Goal: Information Seeking & Learning: Find specific page/section

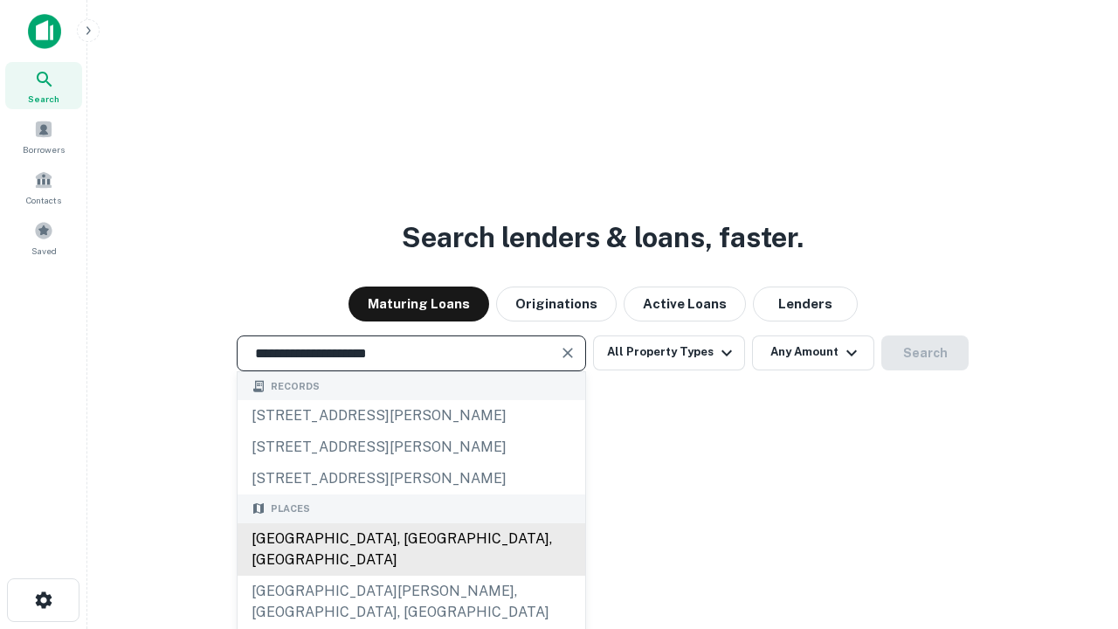
click at [411, 576] on div "[GEOGRAPHIC_DATA], [GEOGRAPHIC_DATA], [GEOGRAPHIC_DATA]" at bounding box center [412, 549] width 348 height 52
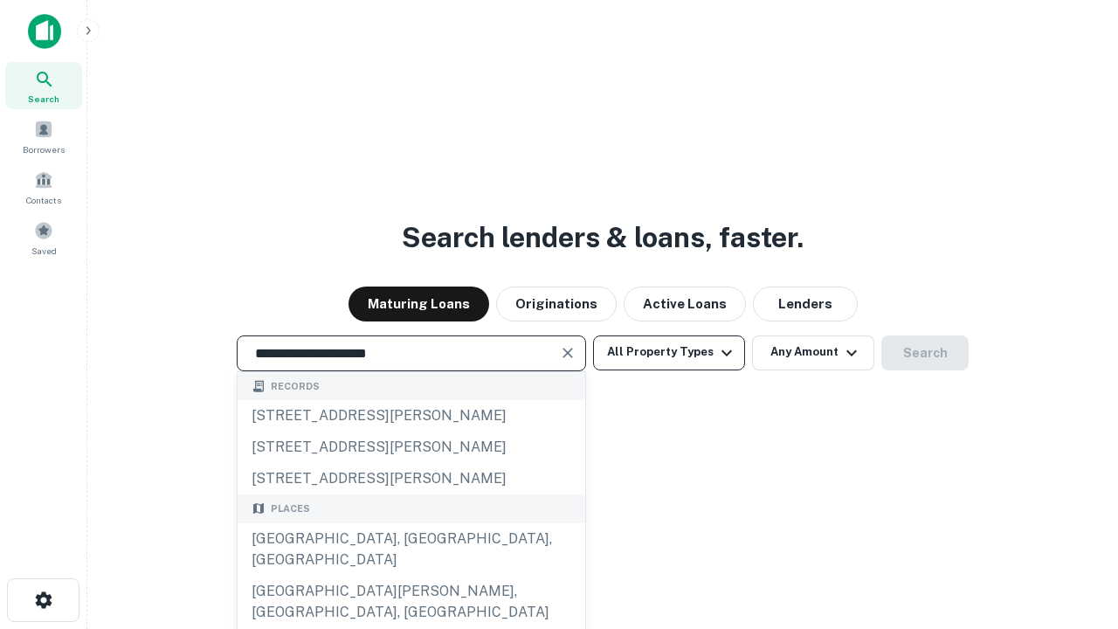
type input "**********"
click at [669, 352] on button "All Property Types" at bounding box center [669, 352] width 152 height 35
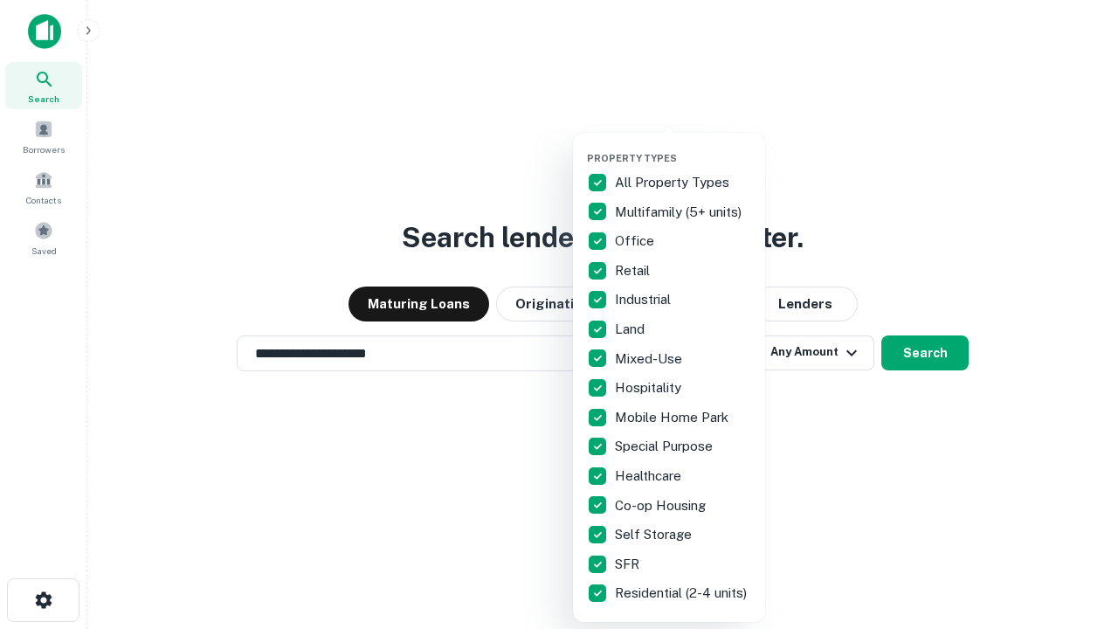
click at [683, 147] on button "button" at bounding box center [683, 147] width 192 height 1
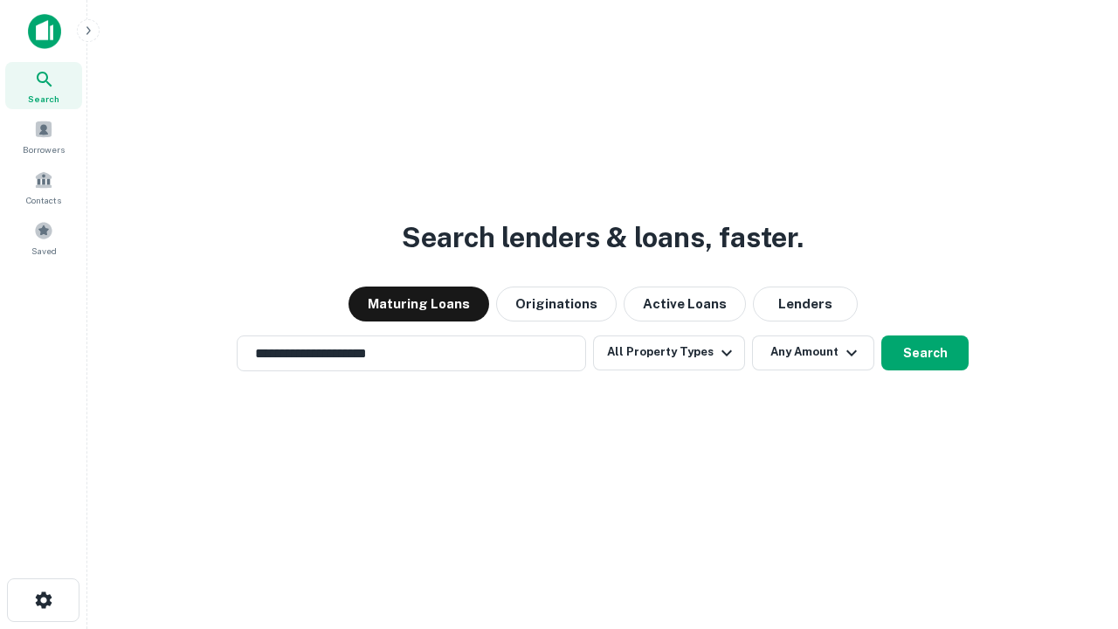
scroll to position [27, 0]
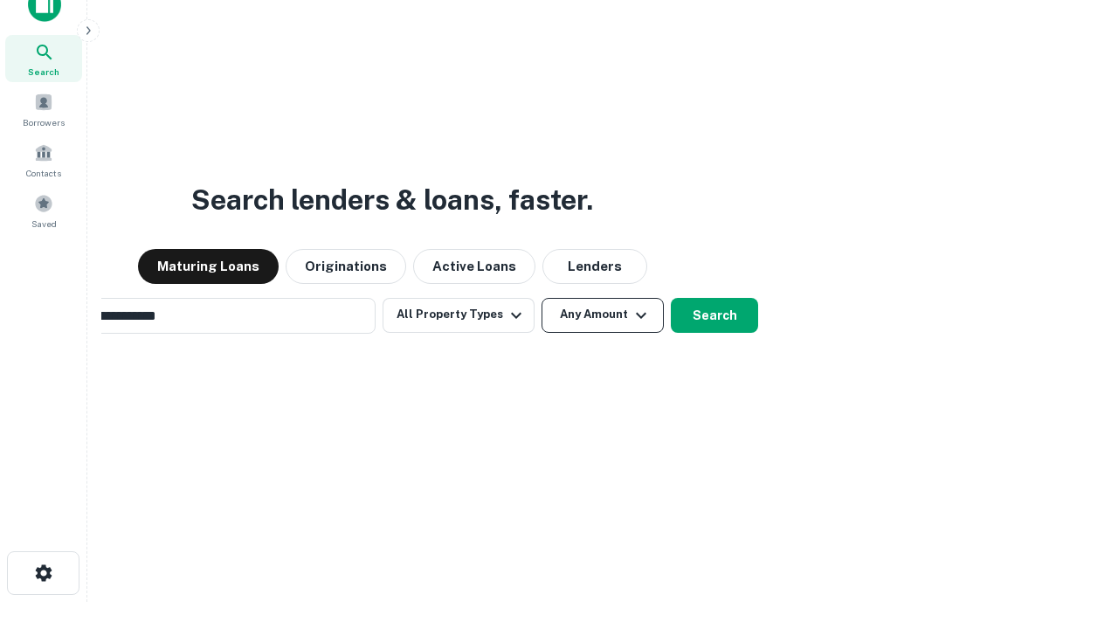
click at [542, 298] on button "Any Amount" at bounding box center [603, 315] width 122 height 35
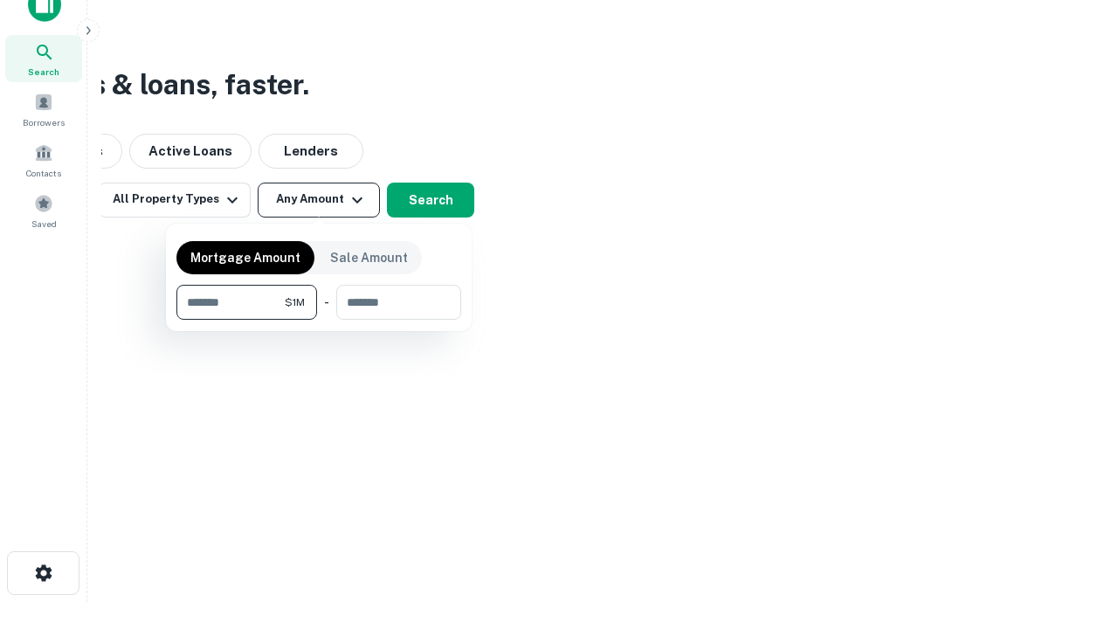
scroll to position [28, 0]
type input "*******"
click at [319, 320] on button "button" at bounding box center [318, 320] width 285 height 1
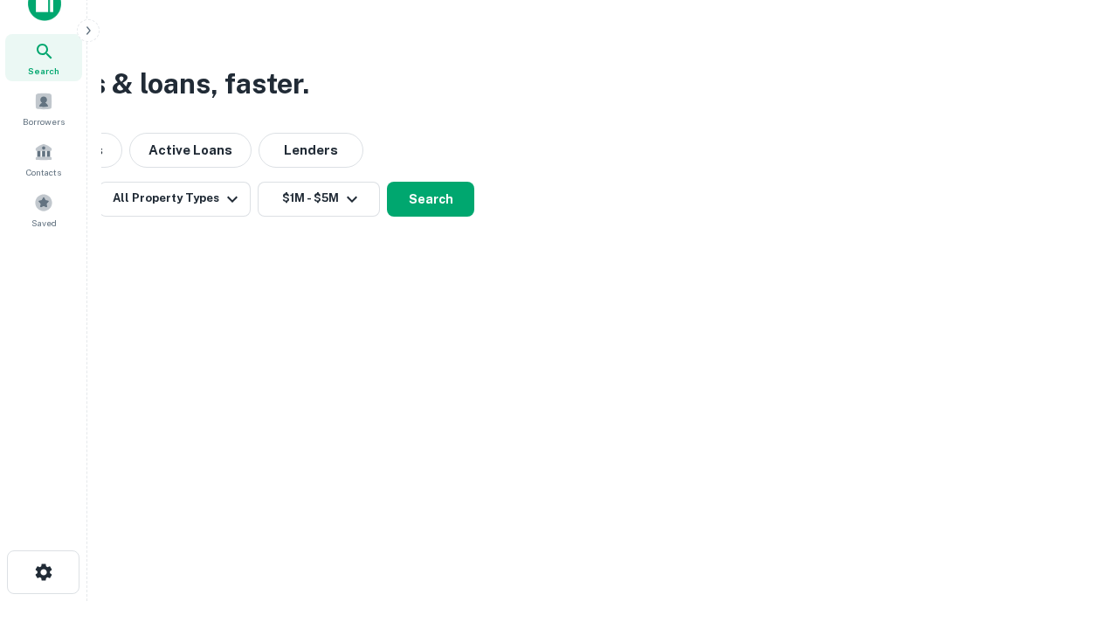
scroll to position [10, 322]
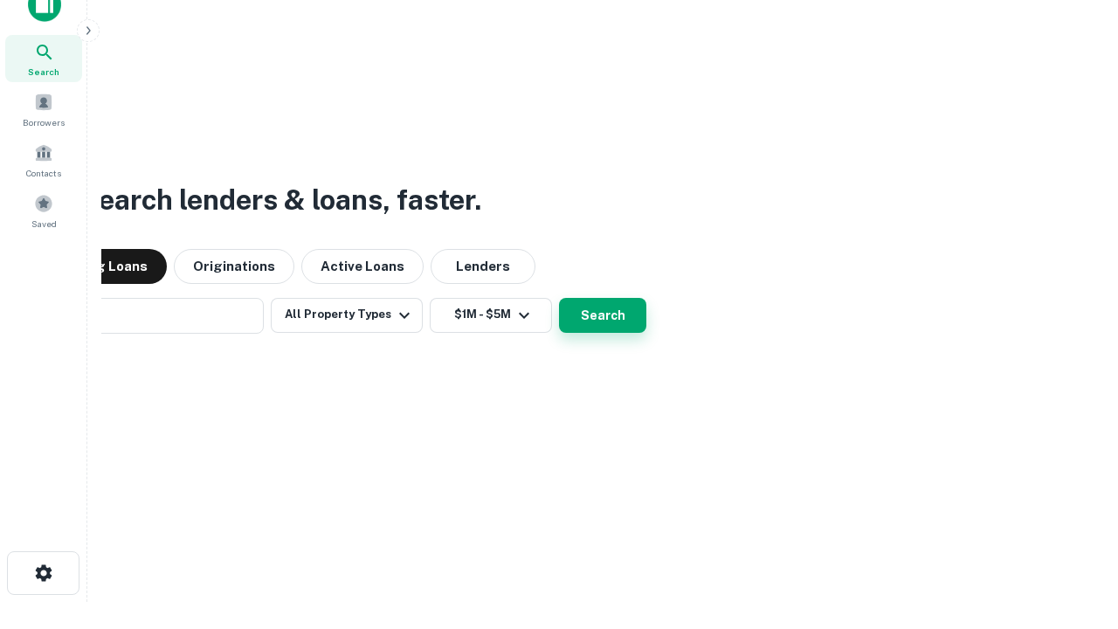
click at [559, 298] on button "Search" at bounding box center [602, 315] width 87 height 35
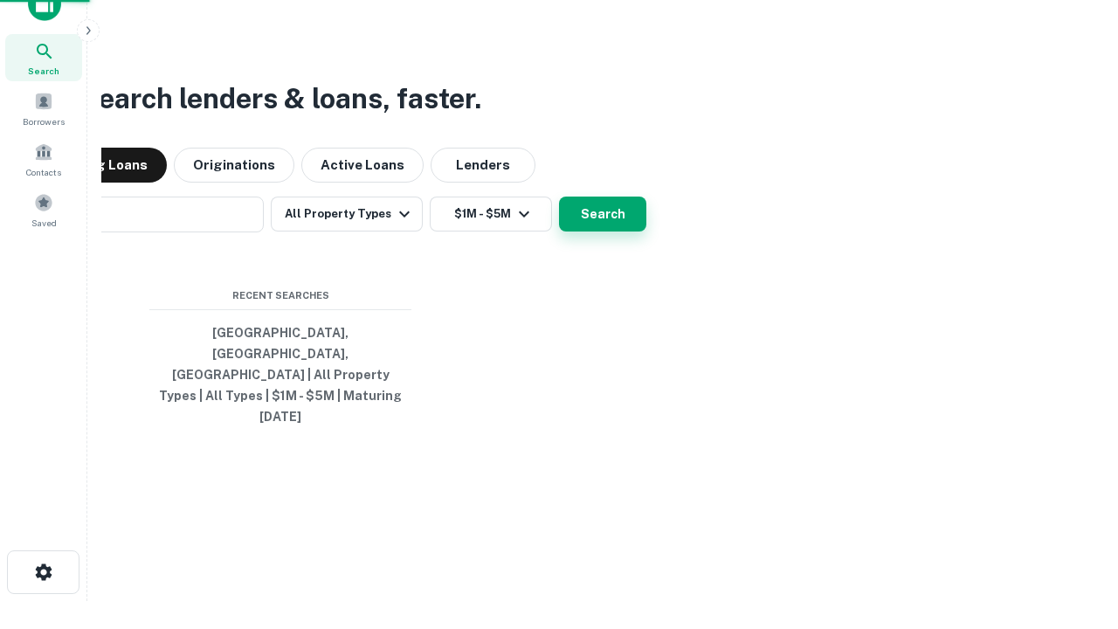
scroll to position [46, 494]
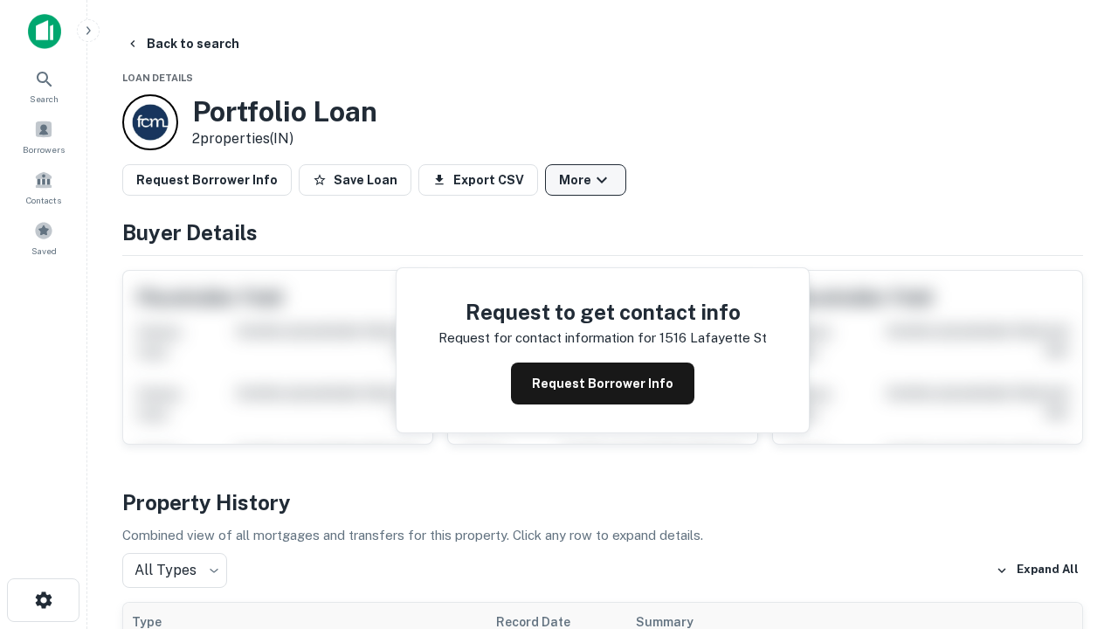
click at [585, 180] on button "More" at bounding box center [585, 179] width 81 height 31
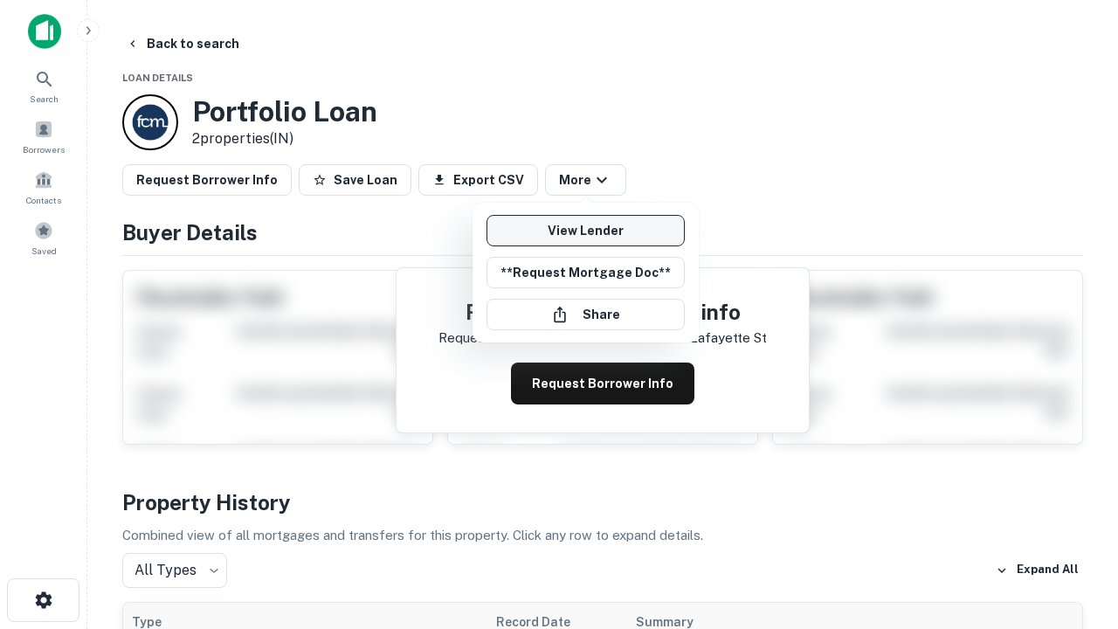
click at [585, 231] on link "View Lender" at bounding box center [586, 230] width 198 height 31
